Goal: Information Seeking & Learning: Learn about a topic

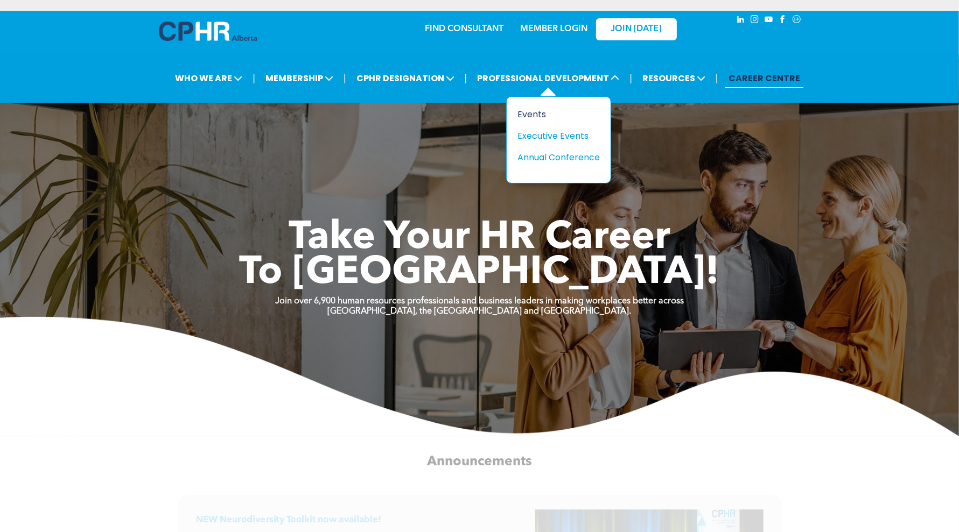
click at [541, 111] on div "Events" at bounding box center [554, 114] width 74 height 13
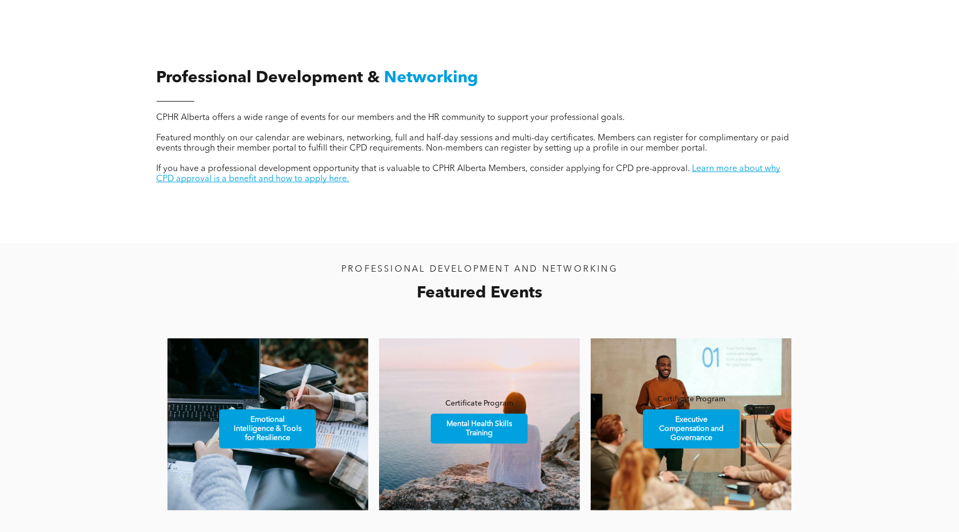
scroll to position [808, 0]
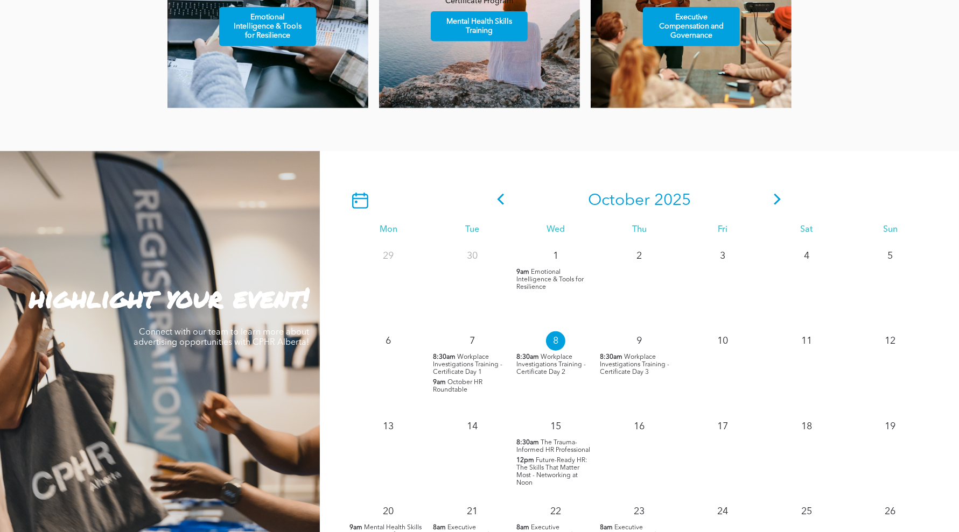
click at [636, 363] on span "Workplace Investigations Training - Certificate Day 3" at bounding box center [634, 365] width 69 height 22
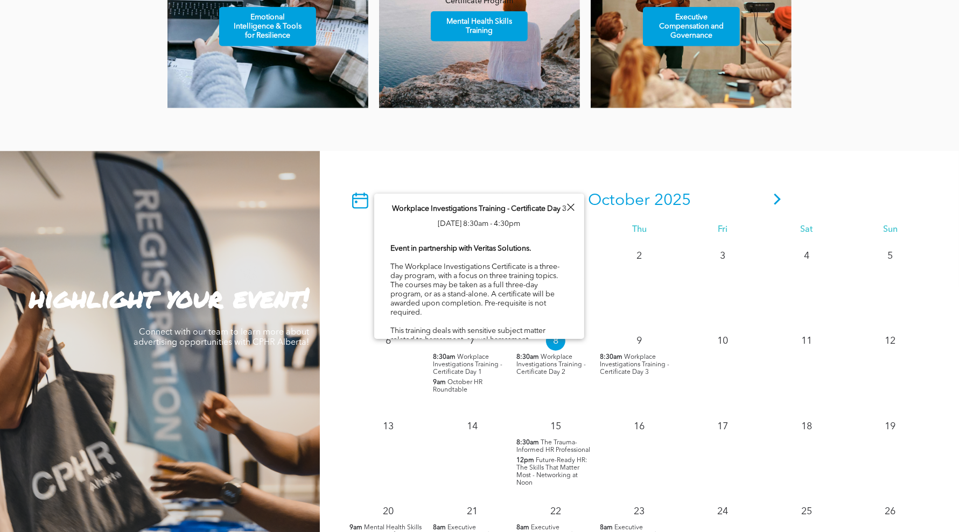
drag, startPoint x: 469, startPoint y: 285, endPoint x: 437, endPoint y: 283, distance: 32.4
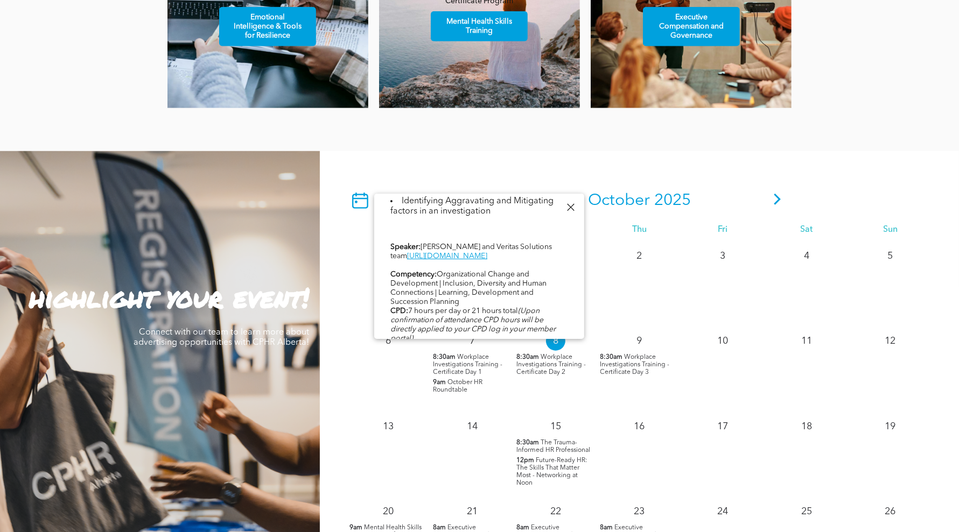
scroll to position [556, 0]
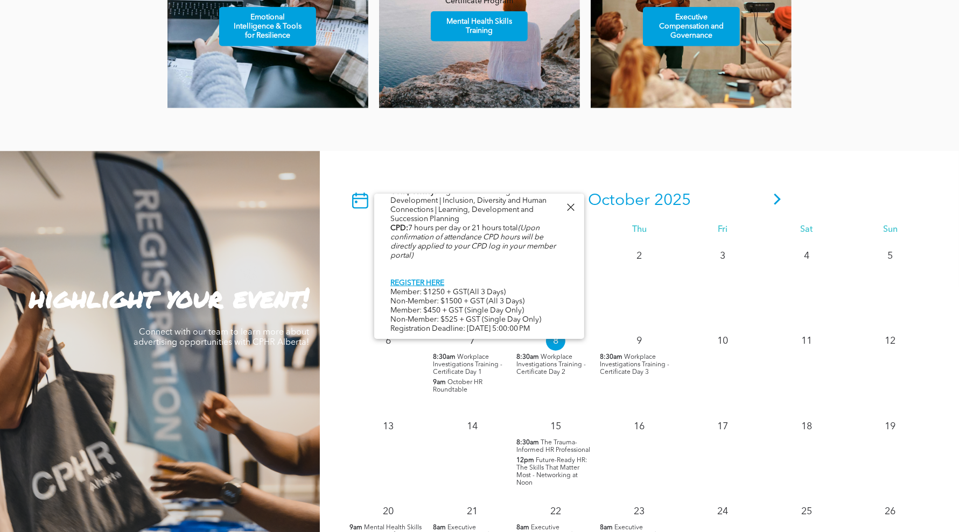
drag, startPoint x: 392, startPoint y: 286, endPoint x: 554, endPoint y: 290, distance: 161.6
click at [554, 290] on div "Event in partnership with Veritas Solutions. The Workplace Investigations Certi…" at bounding box center [479, 12] width 178 height 646
copy div "Member: $1250 + GST(All 3 Days) Non-Member: $1500 + GST (All 3 Days)"
click at [779, 198] on icon at bounding box center [777, 199] width 7 height 11
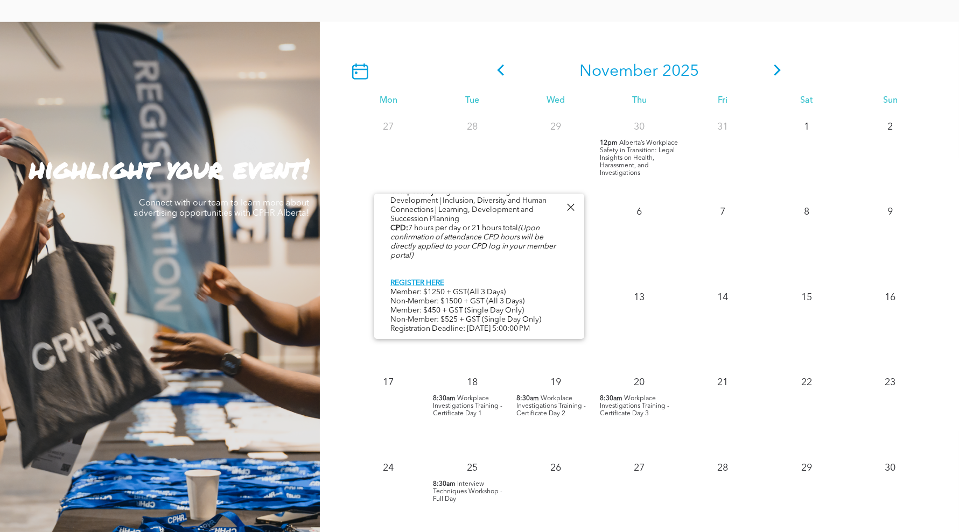
scroll to position [942, 0]
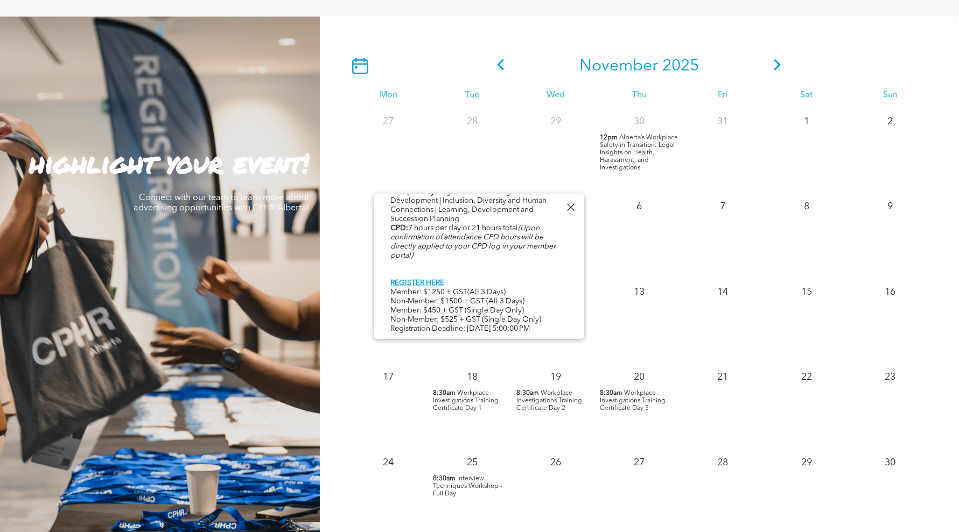
click at [462, 390] on span "Workplace Investigations Training - Certificate Day 1" at bounding box center [467, 401] width 69 height 22
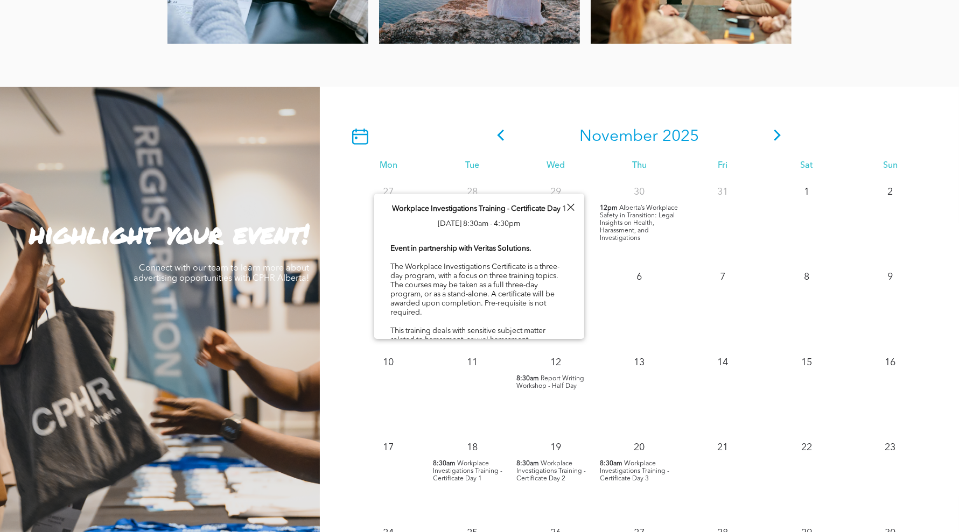
scroll to position [808, 0]
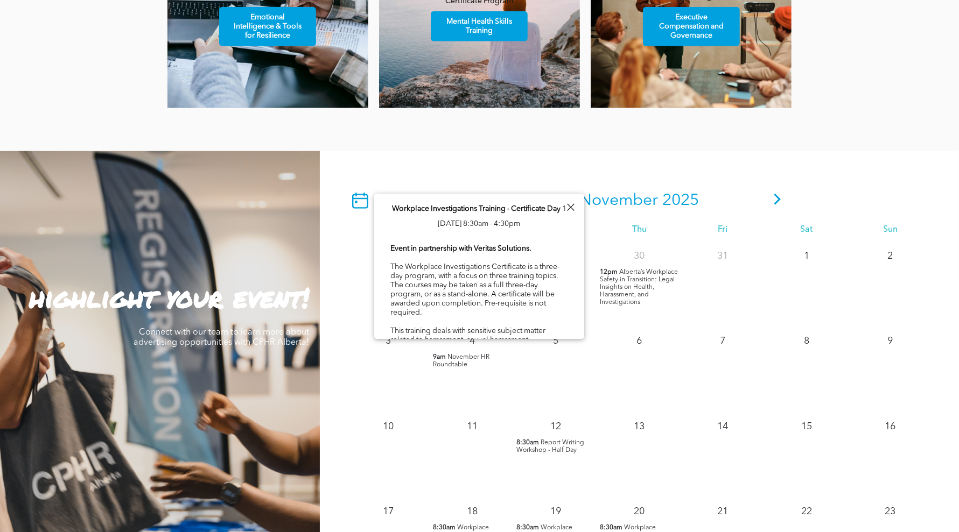
click at [390, 208] on div "Workplace Investigations Training - Certificate Day 1 [DATE] 8:30am - 4:30pm Ev…" at bounding box center [479, 540] width 210 height 692
click at [399, 257] on div "Workplace Investigations Training - Certificate Day 1 [DATE] 8:30am - 4:30pm Ev…" at bounding box center [479, 540] width 210 height 692
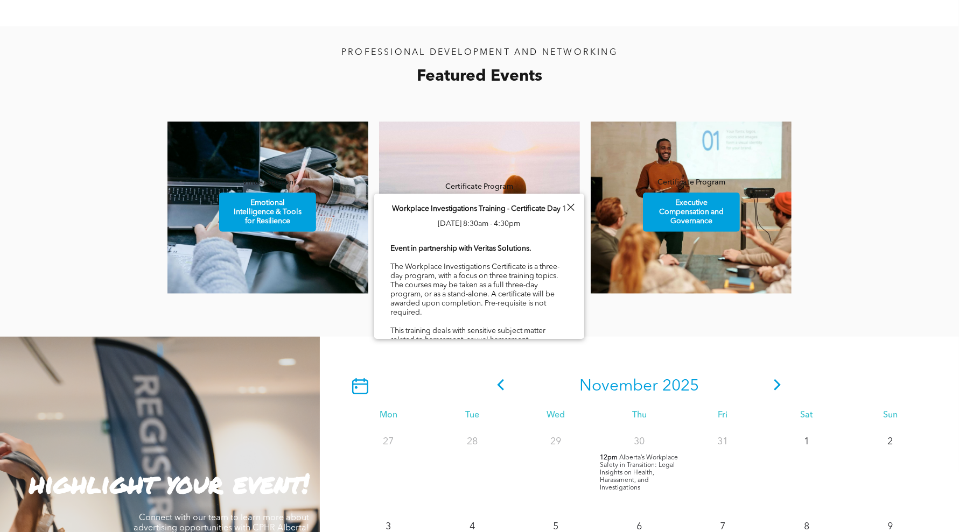
scroll to position [336, 0]
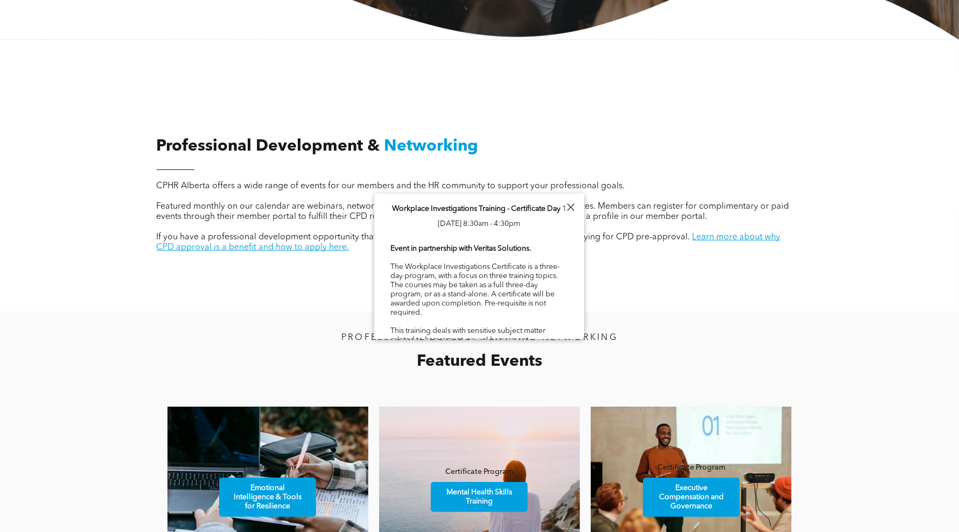
click at [241, 79] on div at bounding box center [480, 75] width 646 height 54
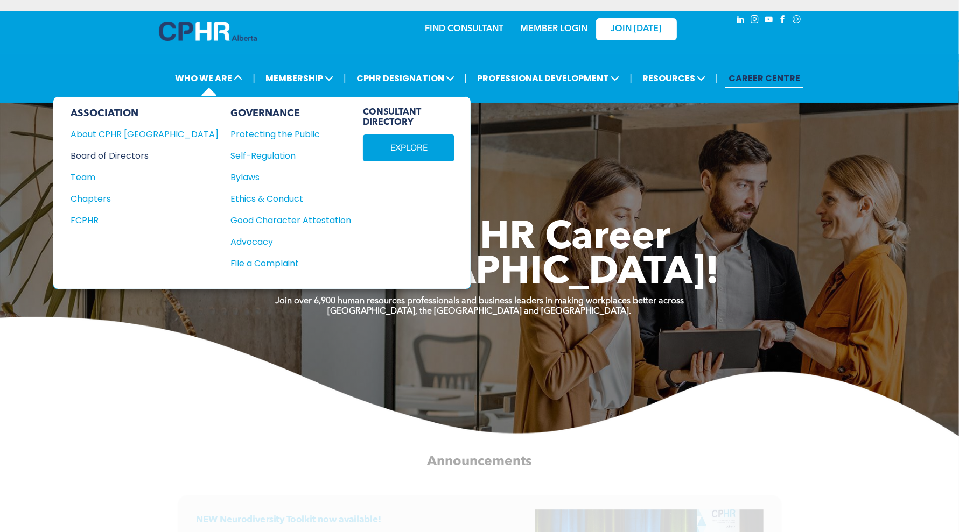
click at [114, 155] on div "Board of Directors" at bounding box center [138, 155] width 134 height 13
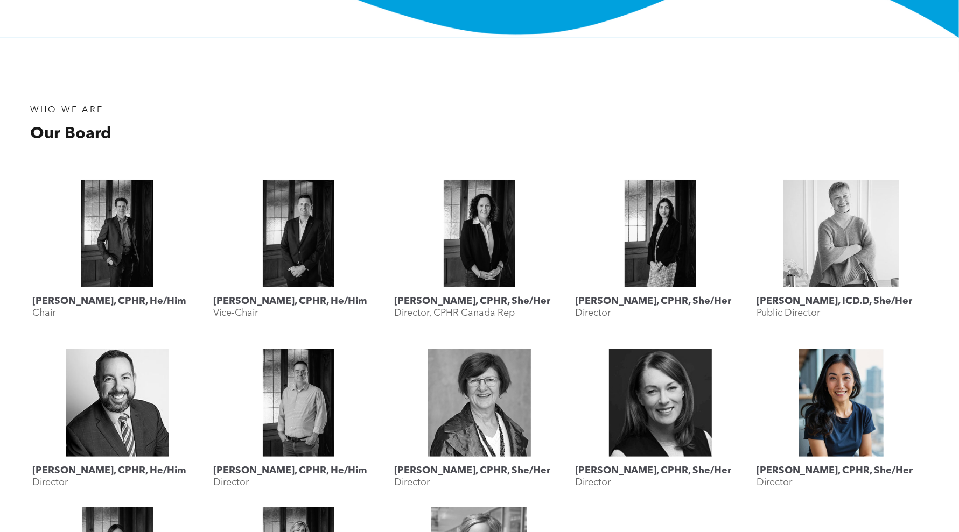
scroll to position [471, 0]
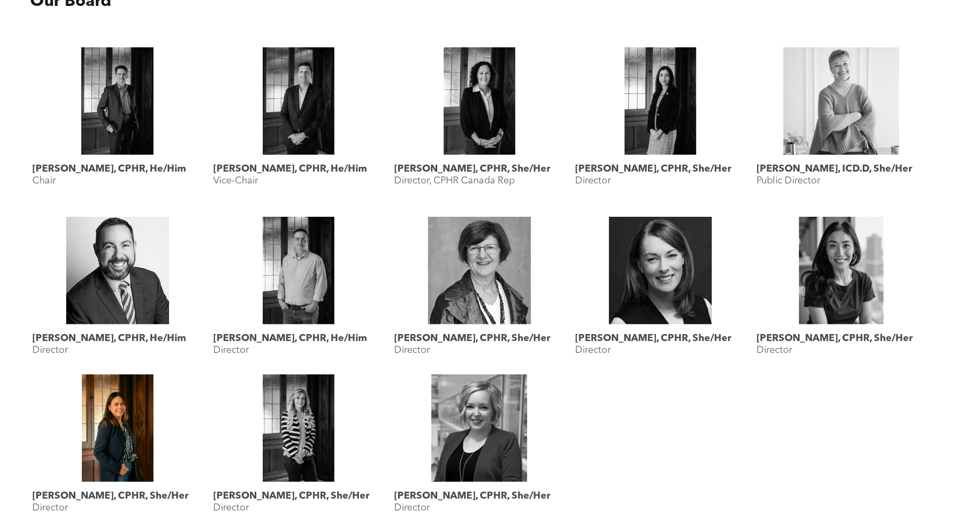
click at [151, 444] on link "Katherine Salucop, CPHR, She/Her" at bounding box center [117, 429] width 170 height 108
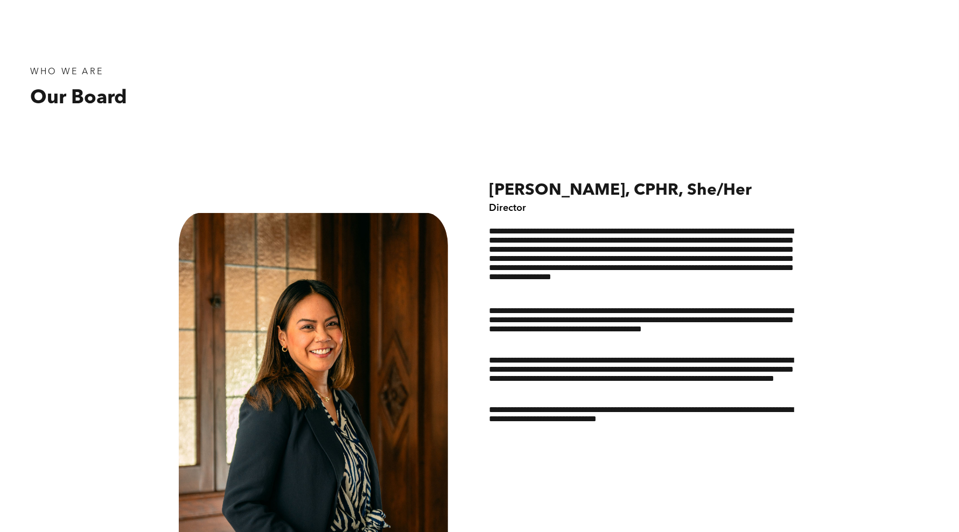
scroll to position [538, 0]
